Goal: Task Accomplishment & Management: Use online tool/utility

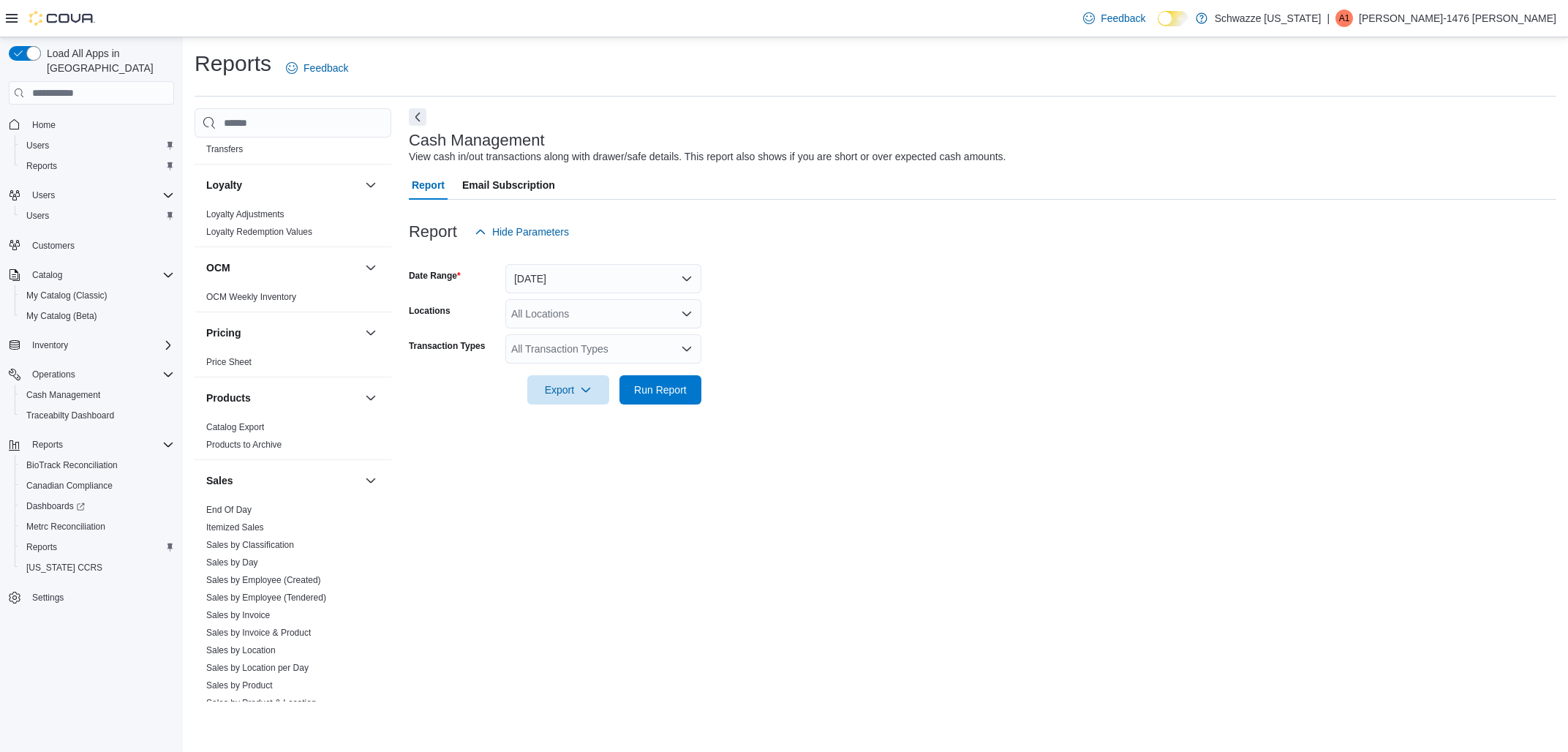
scroll to position [618, 0]
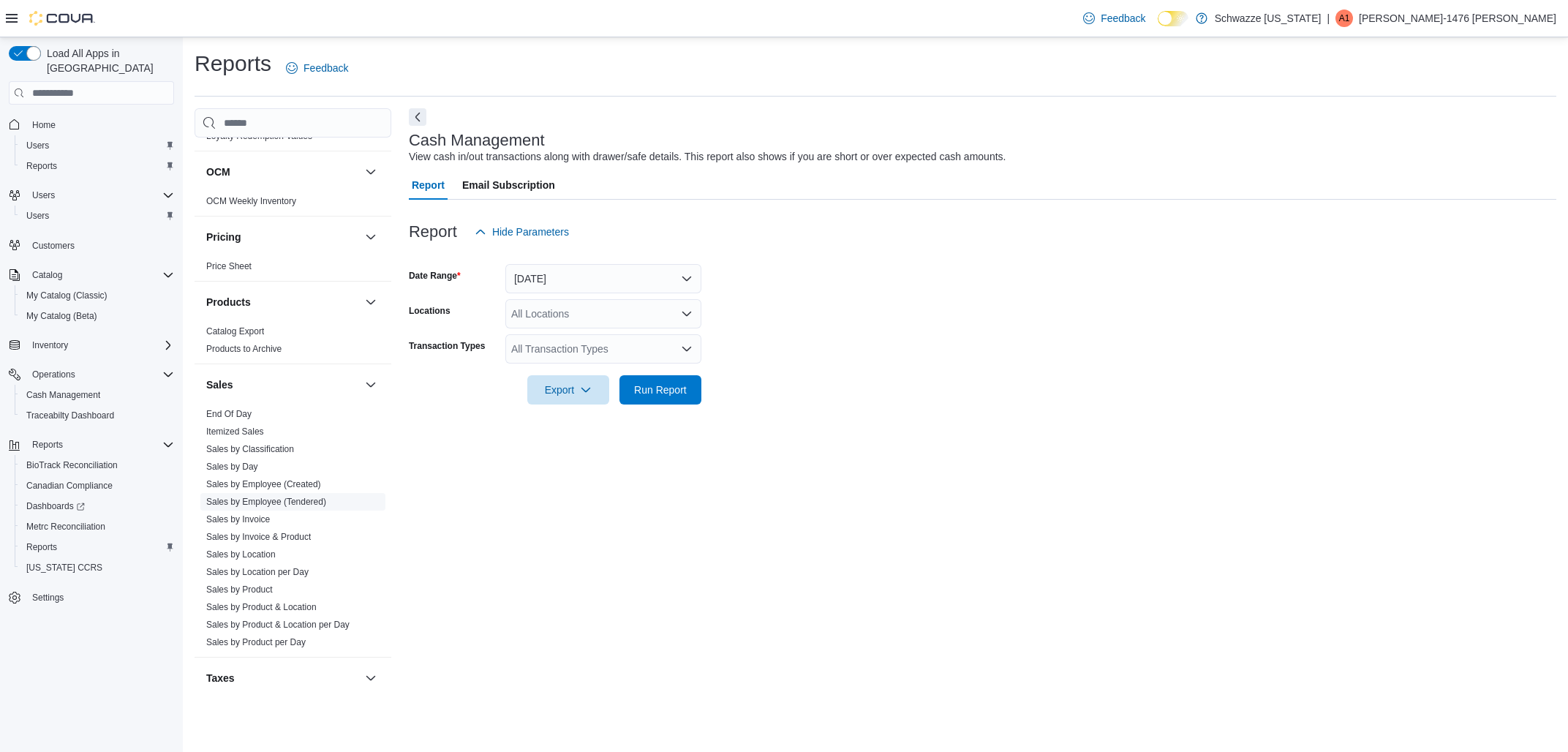
click at [279, 503] on link "Sales by Employee (Tendered)" at bounding box center [266, 501] width 120 height 10
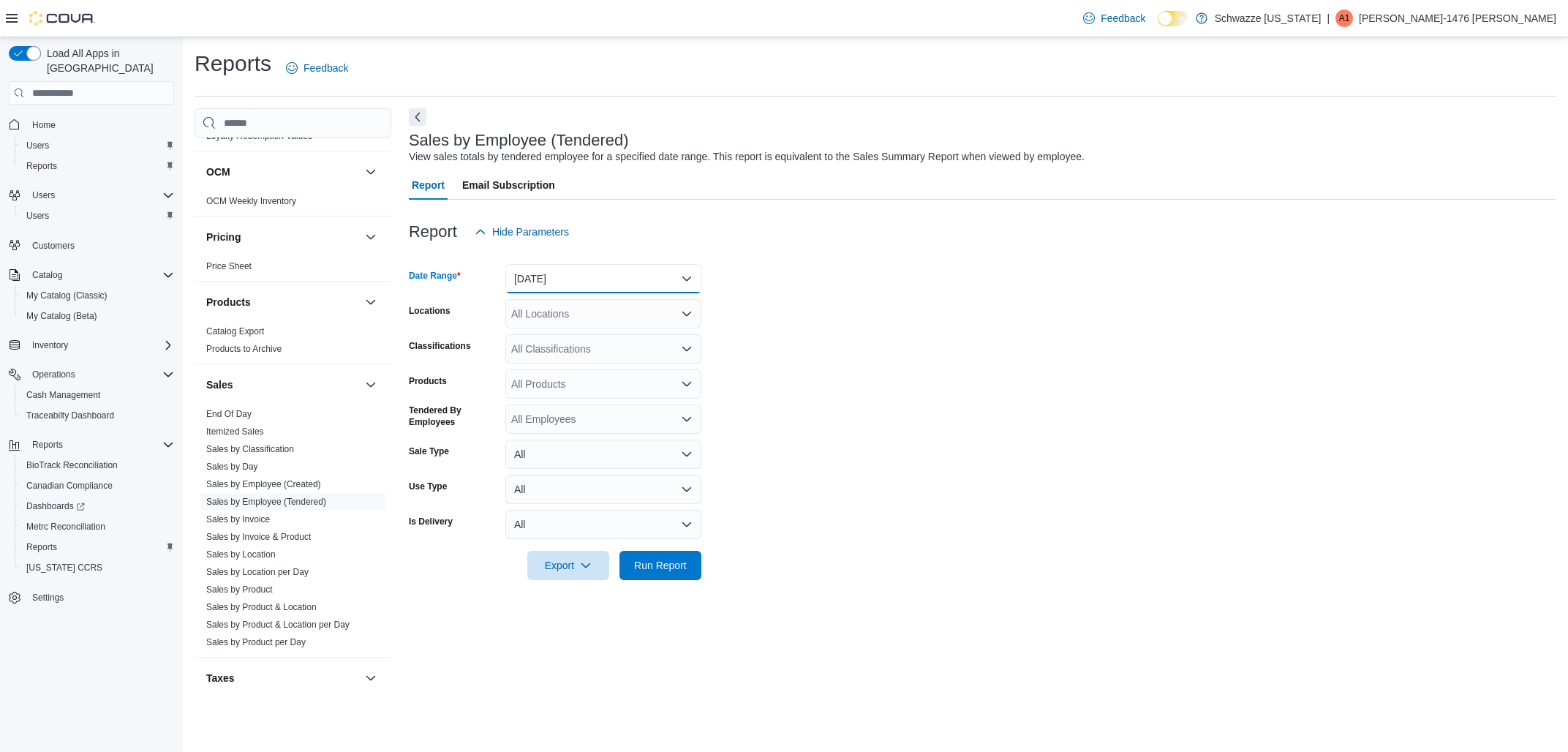
click at [587, 275] on button "[DATE]" at bounding box center [603, 279] width 196 height 29
click at [926, 331] on form "Date Range [DATE] Locations All Locations Classifications All Classifications P…" at bounding box center [982, 413] width 1147 height 334
click at [536, 280] on button "[DATE]" at bounding box center [603, 279] width 196 height 29
click at [557, 340] on span "[DATE]" at bounding box center [612, 337] width 167 height 18
click at [646, 320] on div "All Locations" at bounding box center [603, 314] width 196 height 29
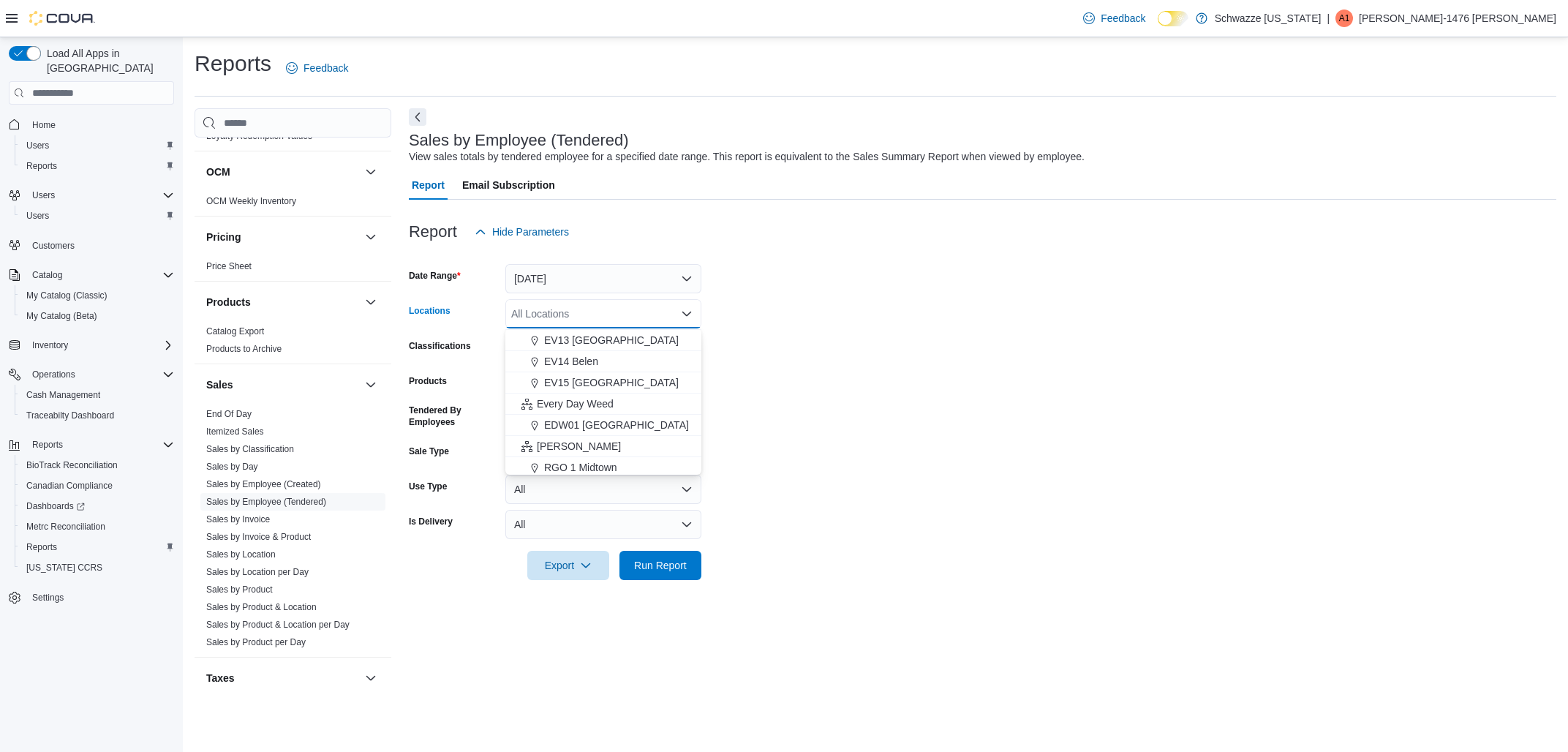
scroll to position [343, 0]
click at [606, 435] on span "RGO 3 Grants" at bounding box center [577, 441] width 65 height 15
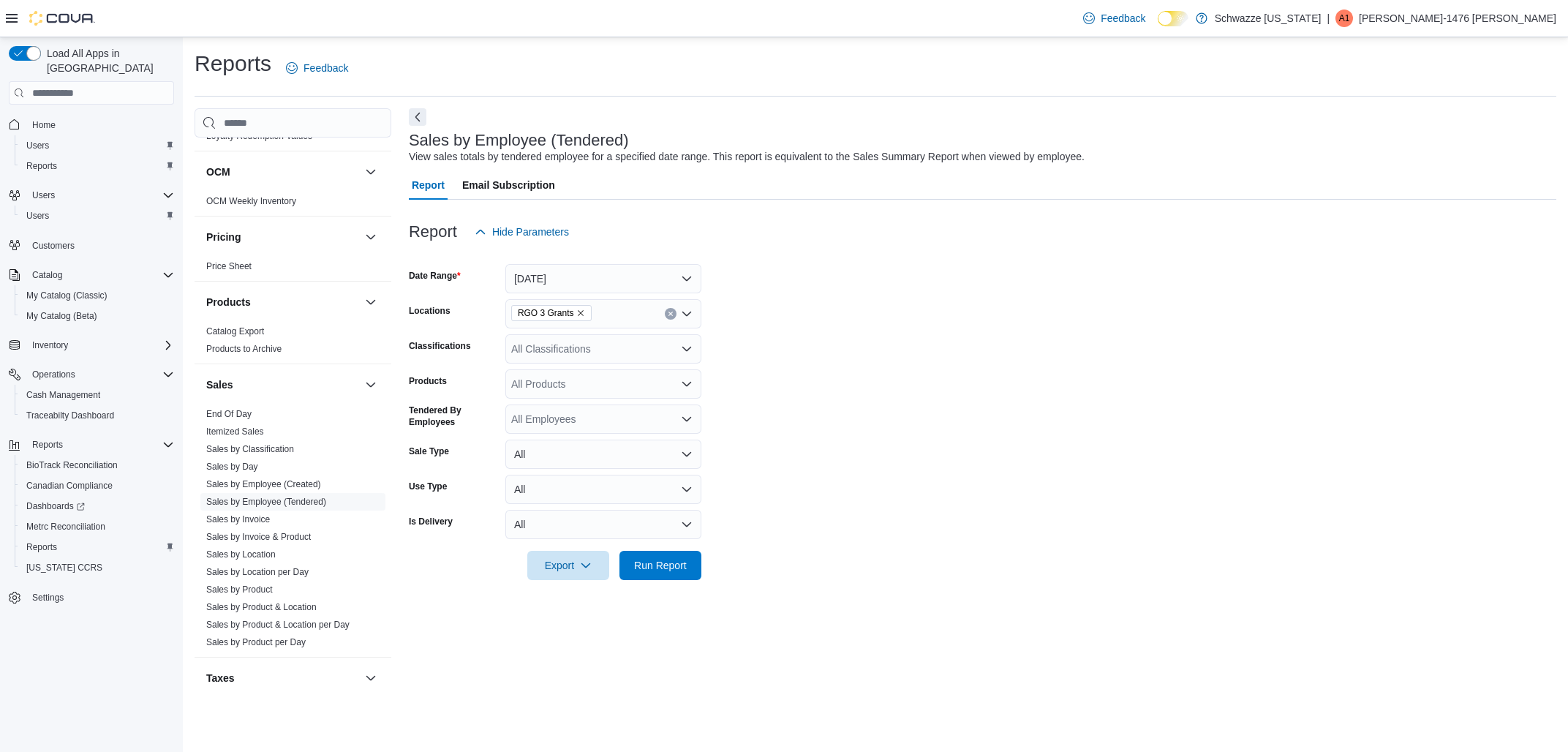
click at [963, 420] on form "Date Range [DATE] Locations RGO 3 Grants Classifications All Classifications Pr…" at bounding box center [982, 413] width 1147 height 334
click at [649, 565] on span "Run Report" at bounding box center [660, 564] width 53 height 15
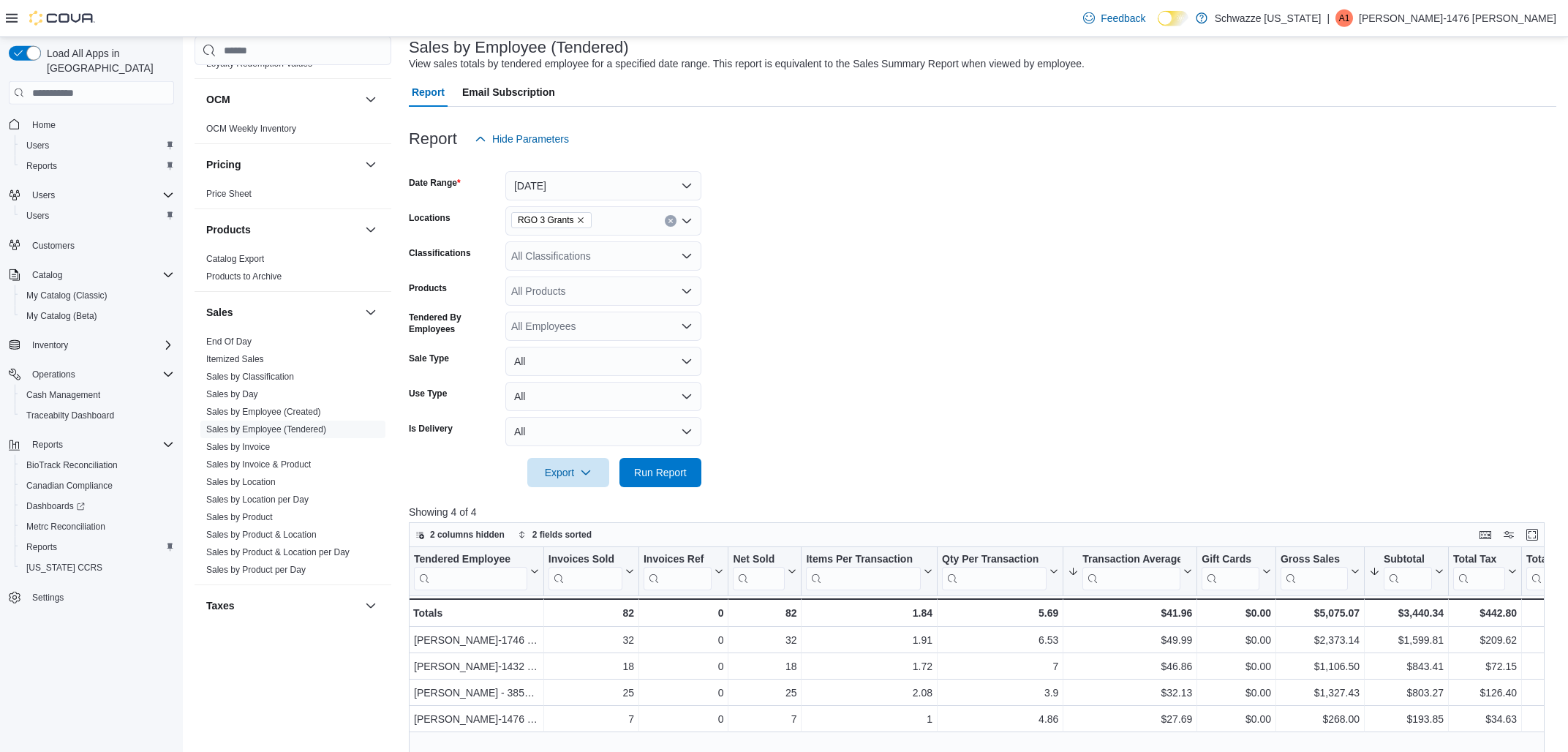
scroll to position [234, 0]
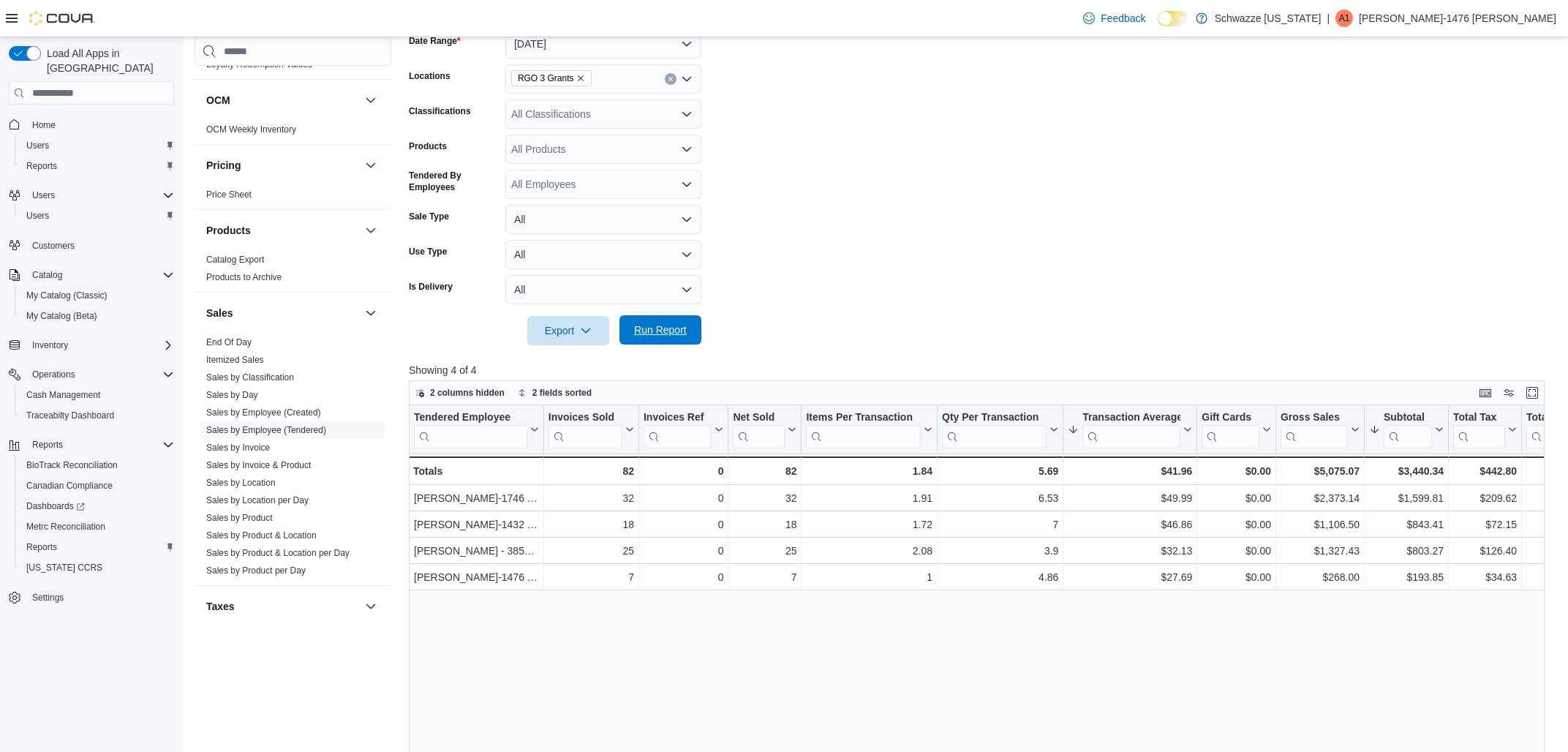
click at [651, 325] on span "Run Report" at bounding box center [660, 329] width 53 height 15
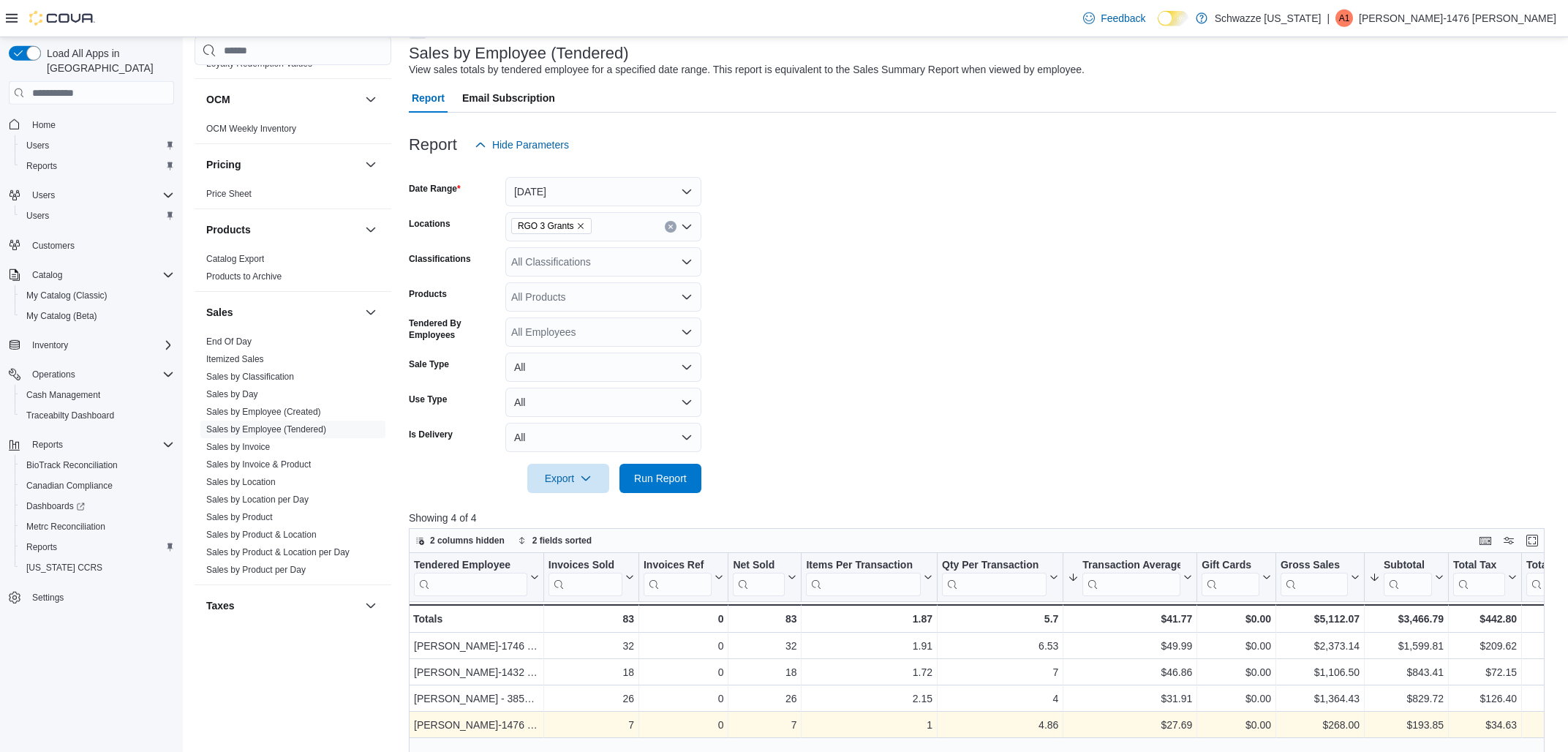
scroll to position [78, 0]
